Goal: Task Accomplishment & Management: Use online tool/utility

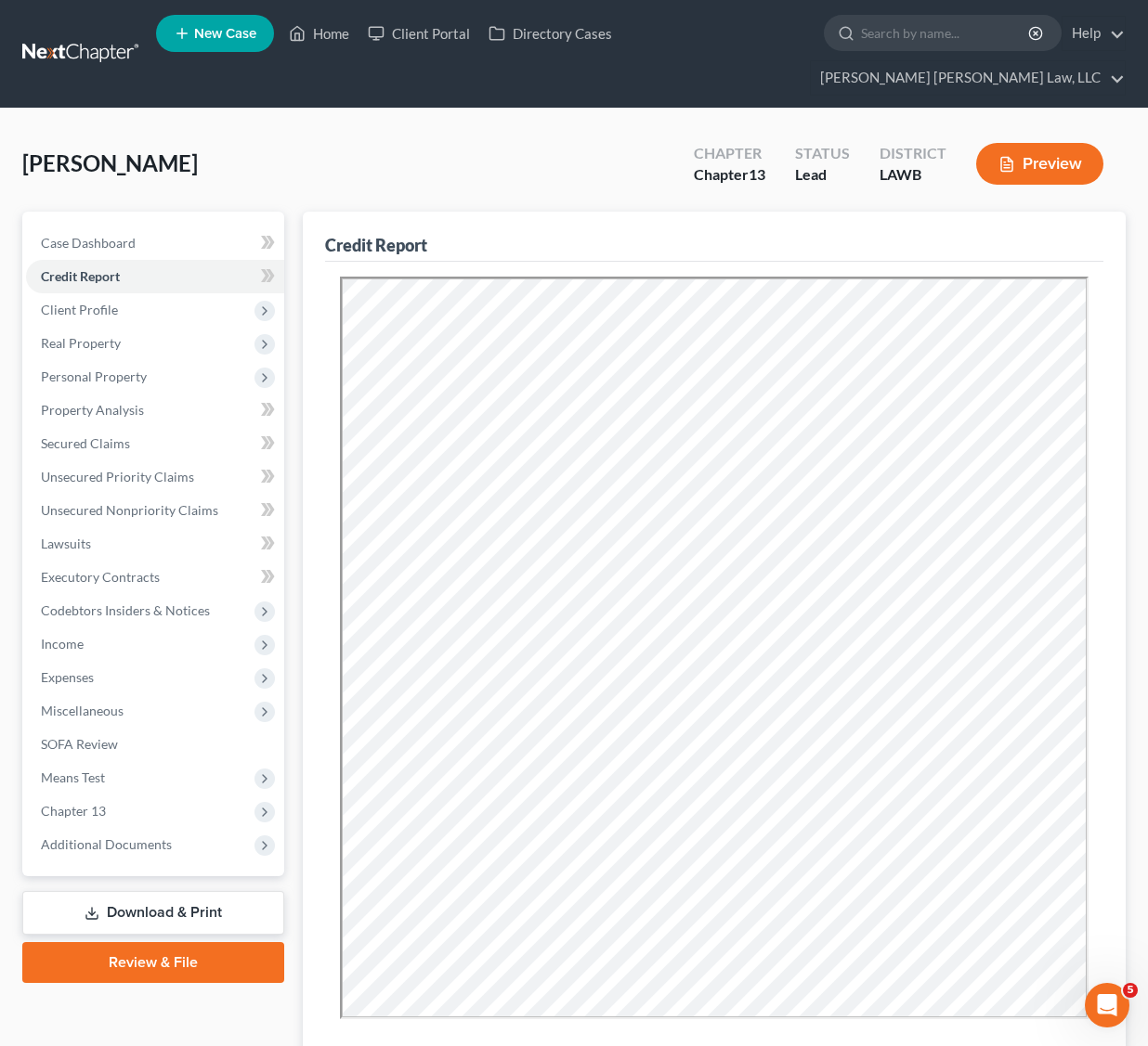
click at [81, 37] on link at bounding box center [81, 54] width 118 height 34
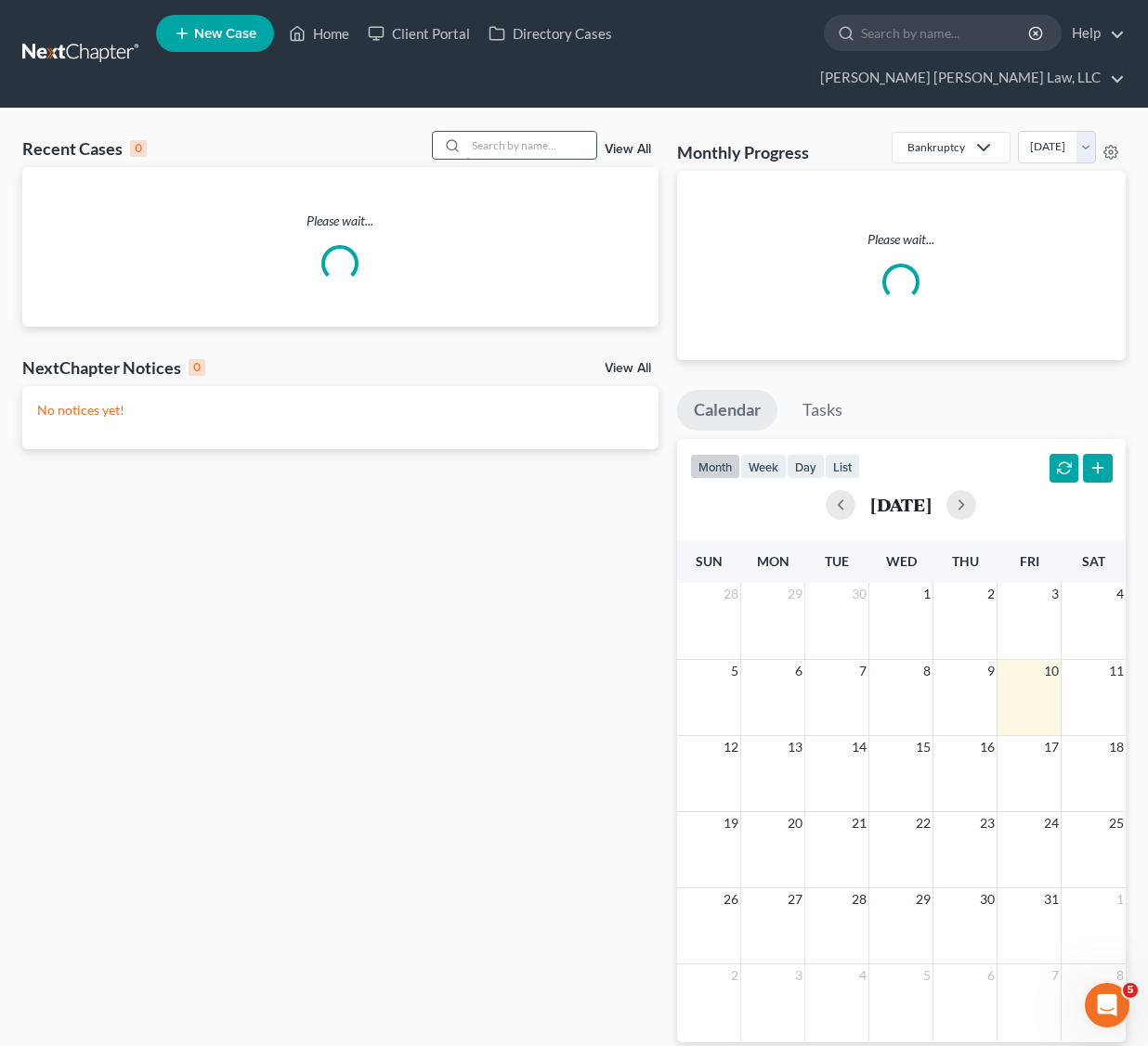
click at [508, 131] on input "search" at bounding box center [531, 144] width 130 height 27
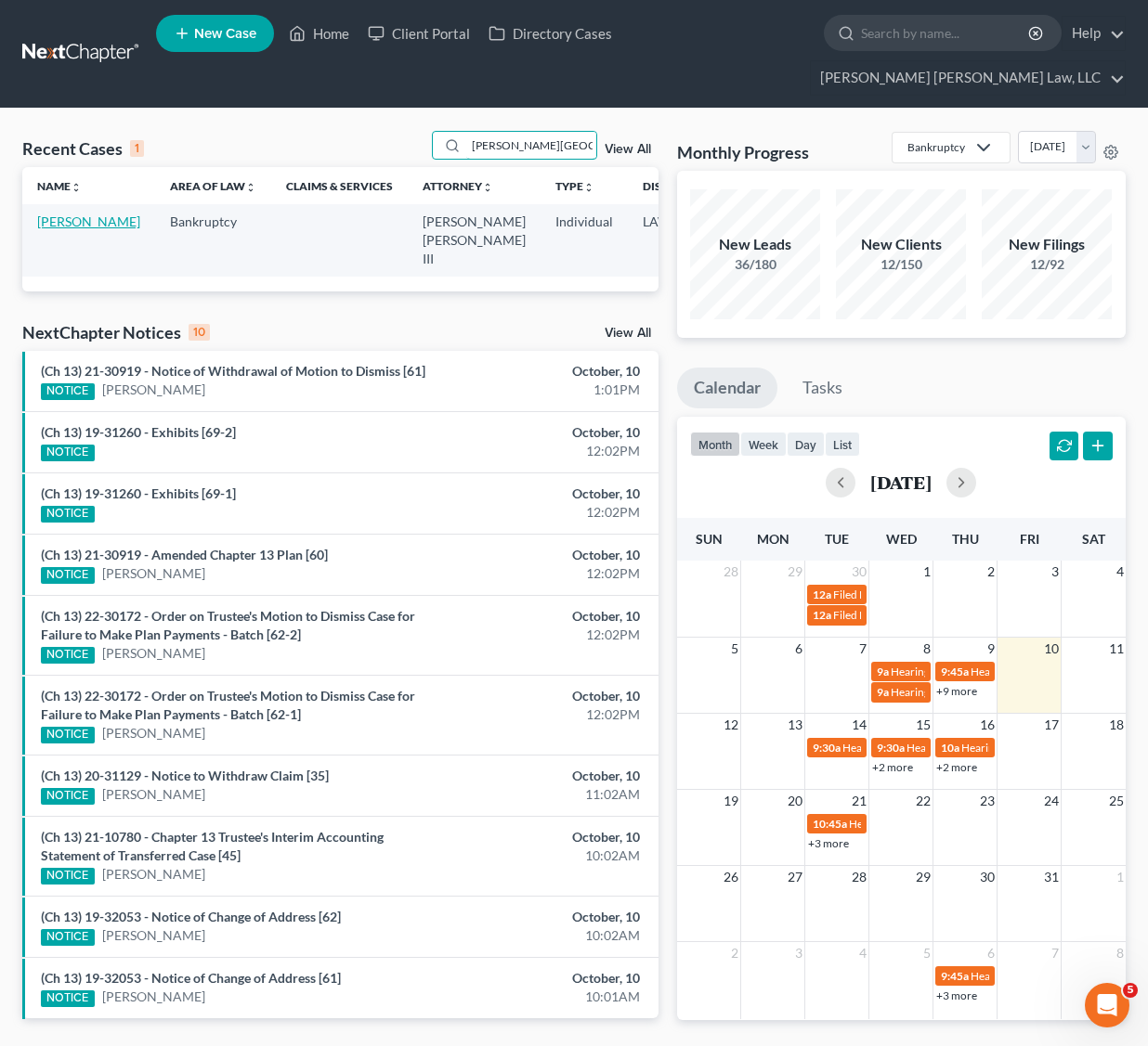
type input "[PERSON_NAME][GEOGRAPHIC_DATA]"
click at [47, 213] on link "Williams, Devin" at bounding box center [89, 221] width 104 height 16
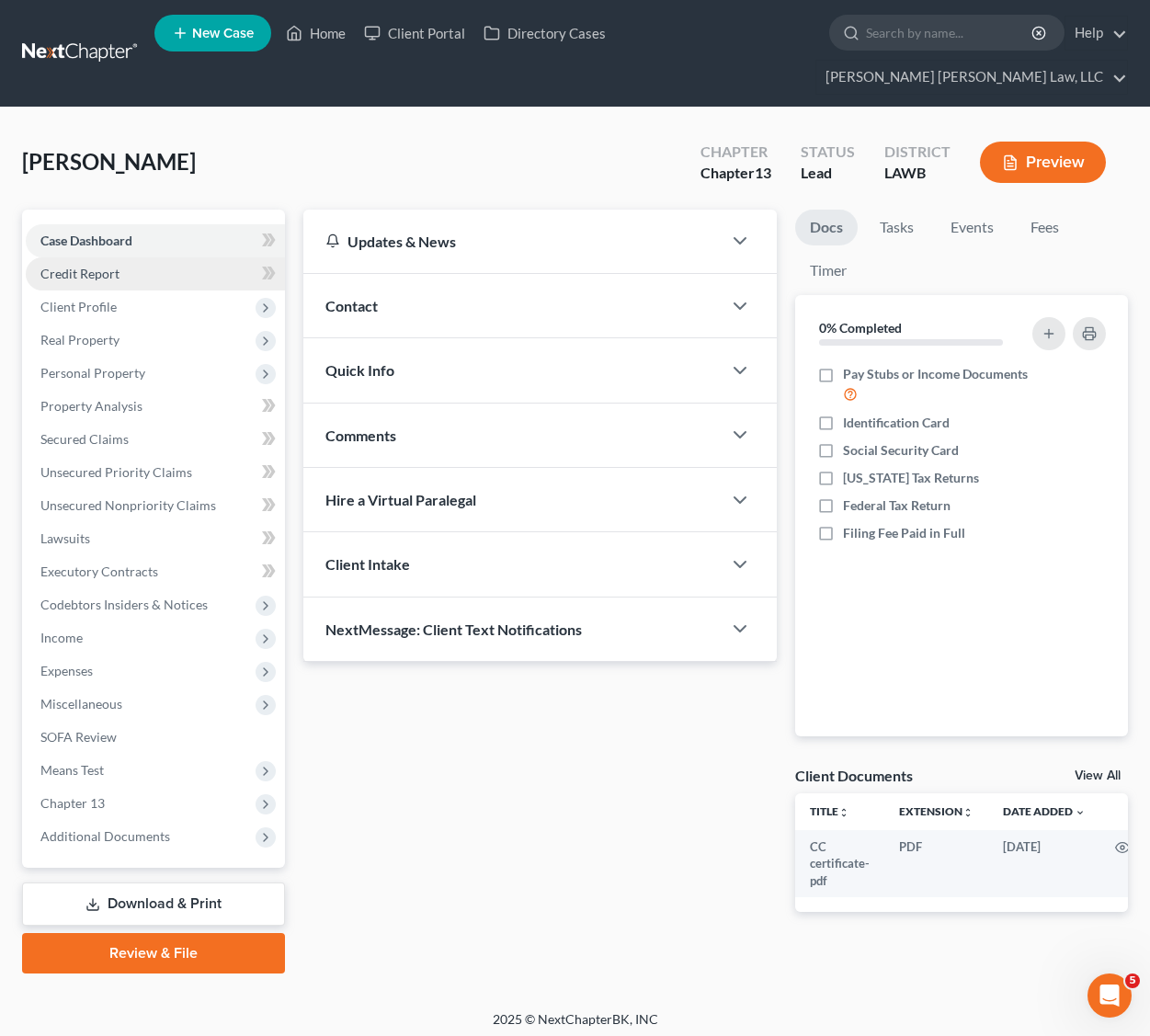
click at [134, 257] on link "Credit Report" at bounding box center [155, 274] width 259 height 34
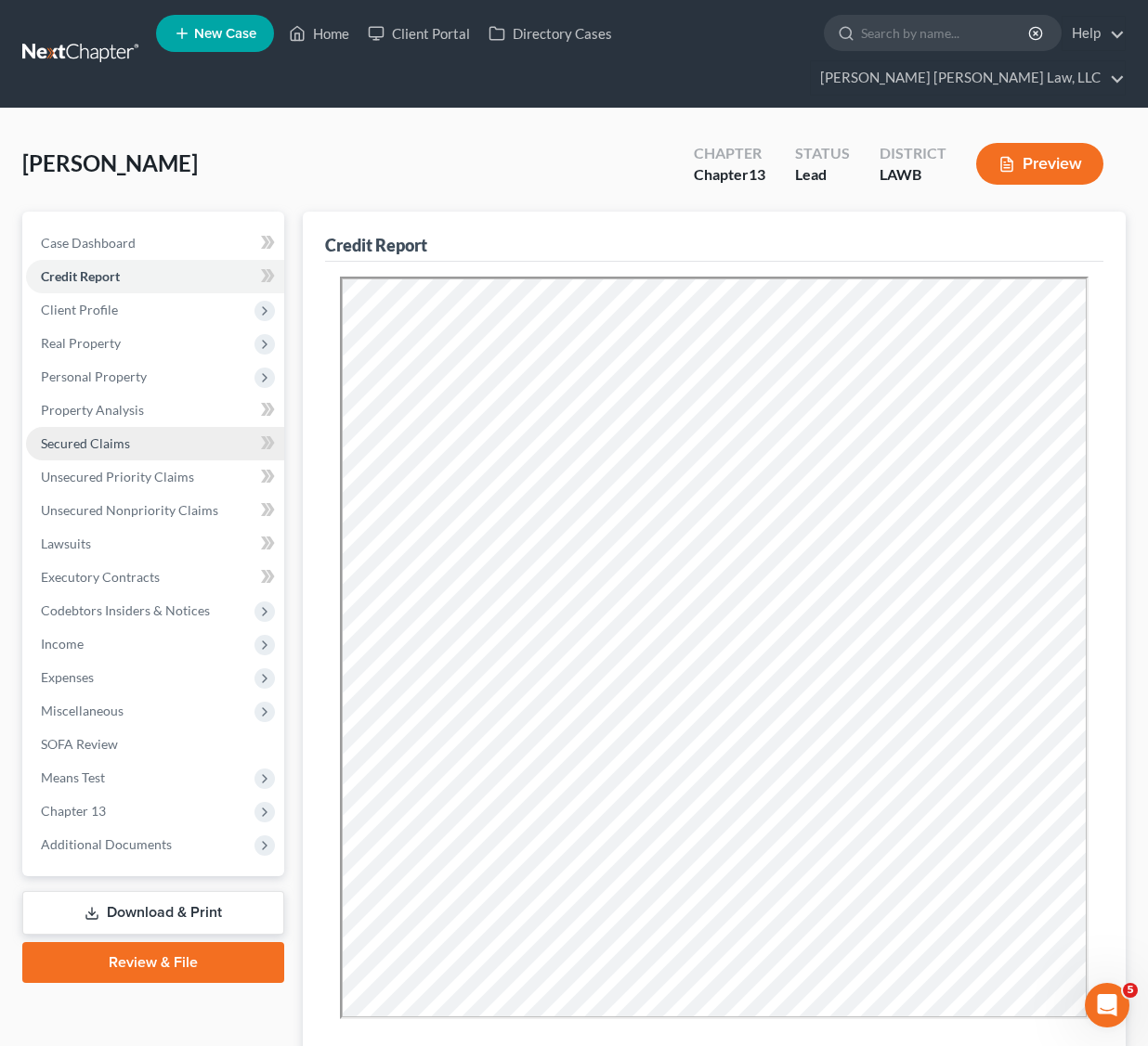
click at [152, 427] on link "Secured Claims" at bounding box center [154, 444] width 258 height 34
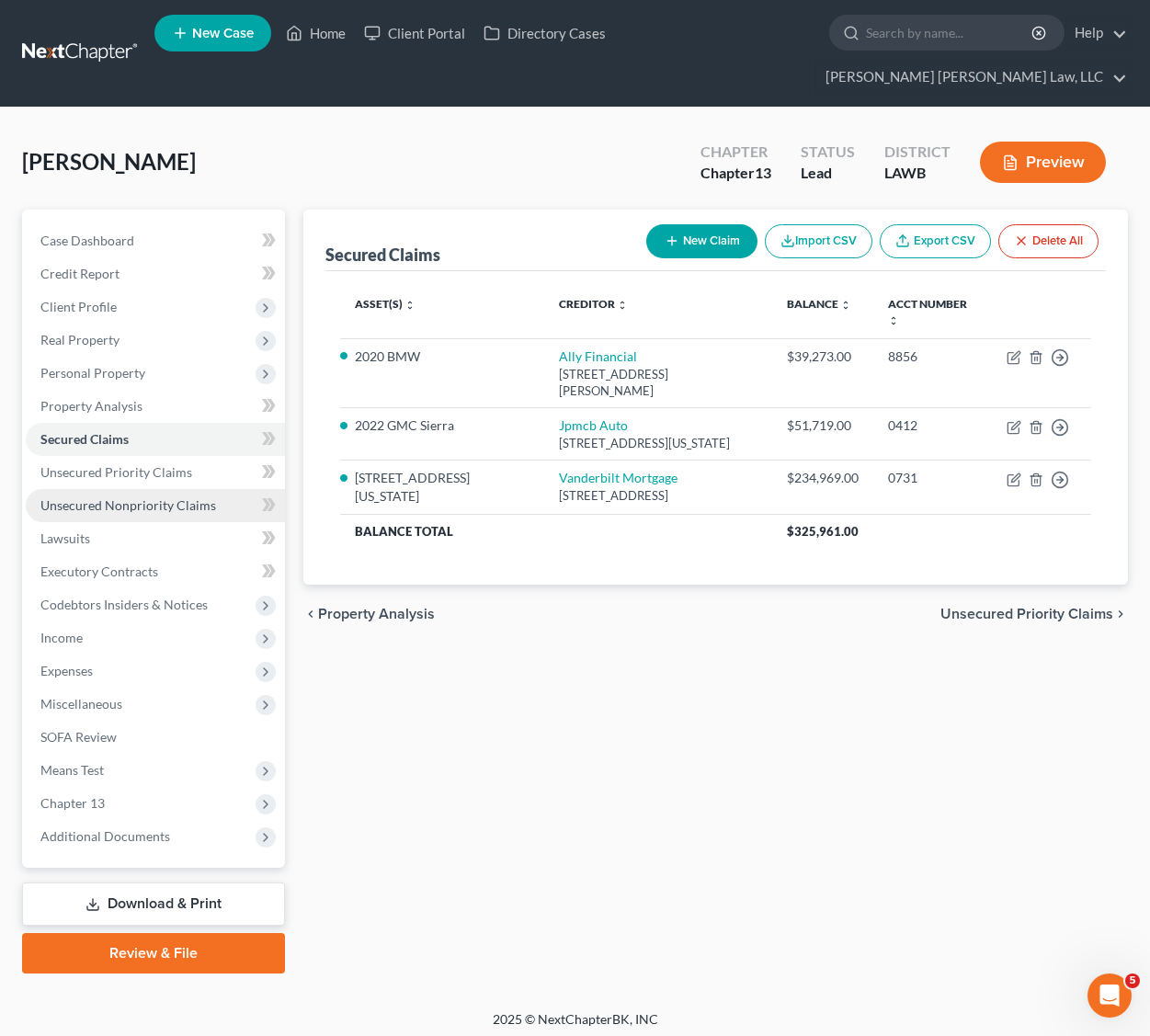
click at [105, 497] on span "Unsecured Nonpriority Claims" at bounding box center [128, 505] width 175 height 16
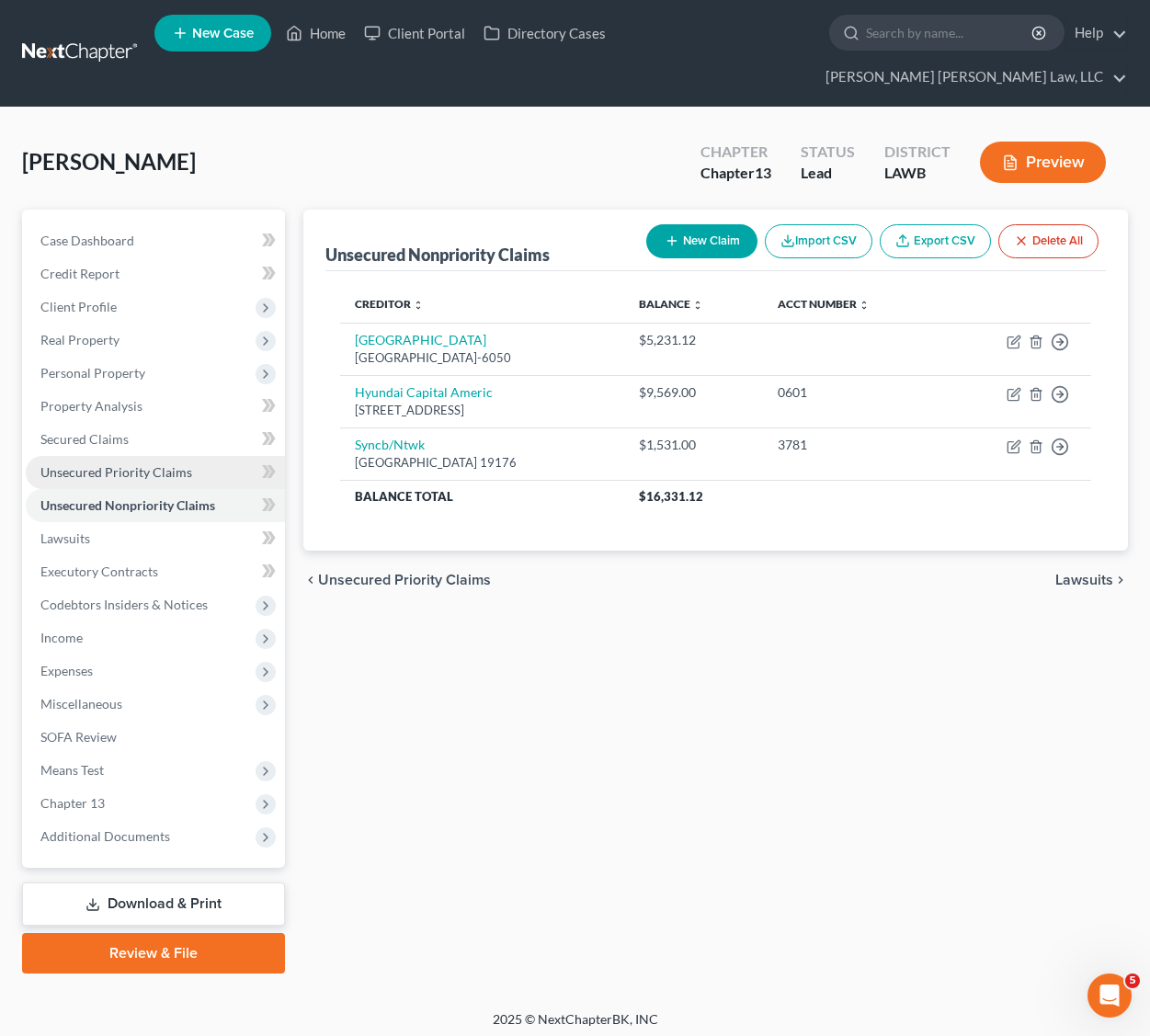
click at [106, 464] on span "Unsecured Priority Claims" at bounding box center [116, 472] width 152 height 16
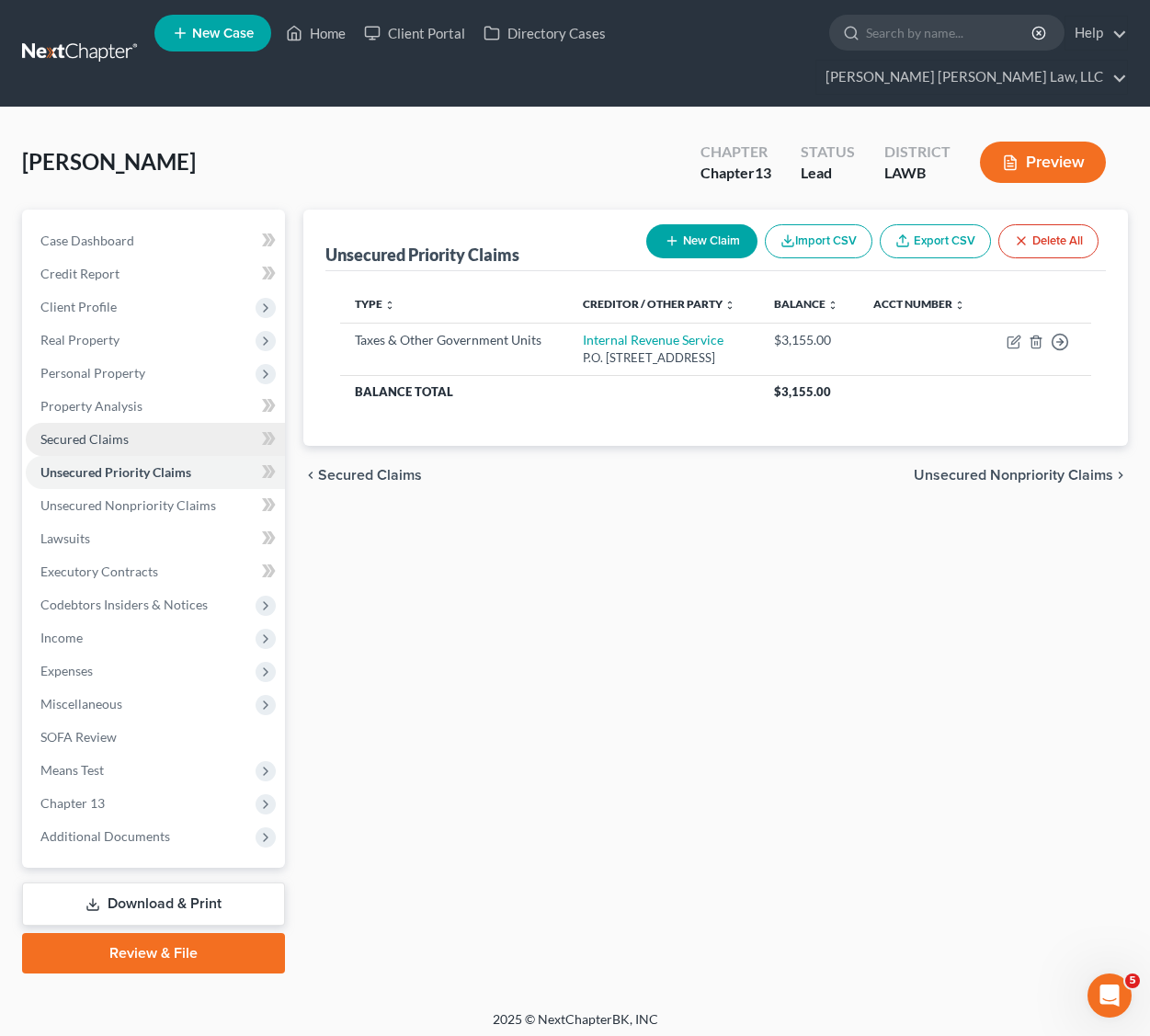
click at [87, 431] on span "Secured Claims" at bounding box center [85, 439] width 89 height 16
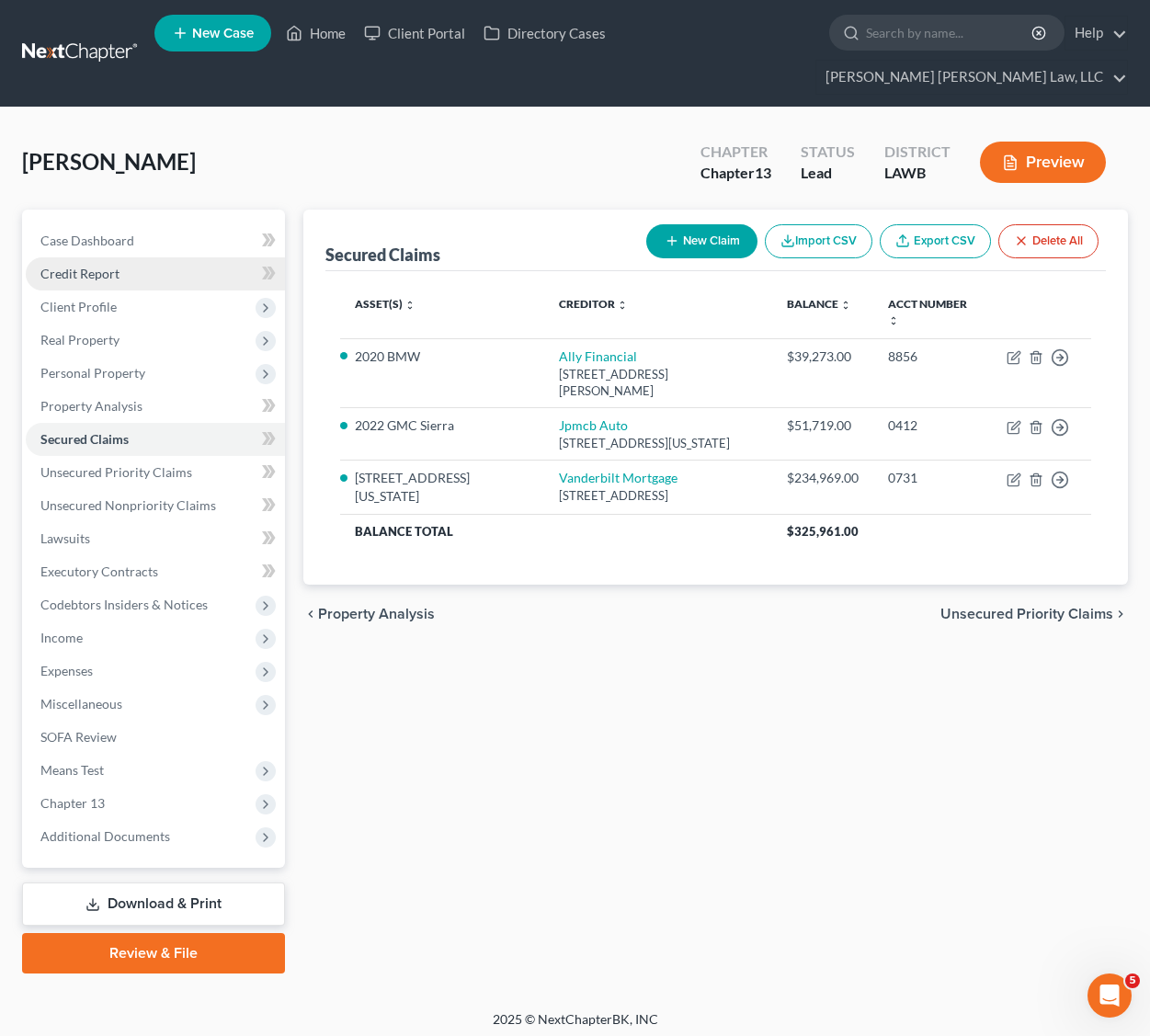
click at [122, 257] on link "Credit Report" at bounding box center [155, 274] width 259 height 34
